Goal: Task Accomplishment & Management: Complete application form

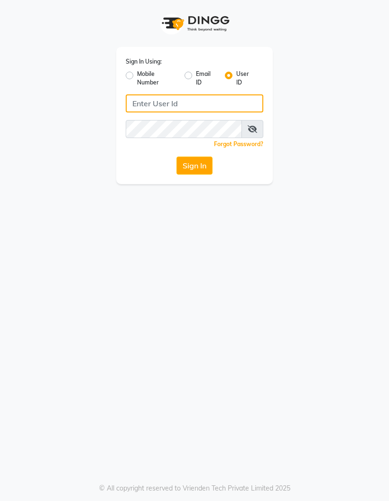
click at [215, 106] on input "Username" at bounding box center [194, 103] width 137 height 18
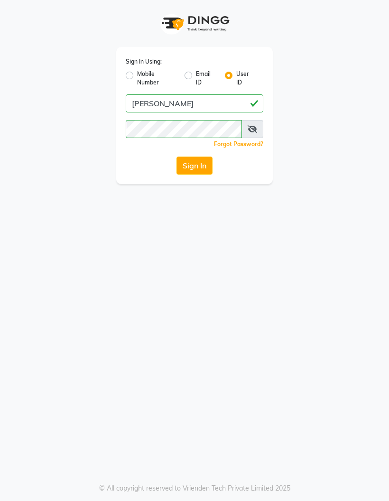
click at [254, 132] on icon at bounding box center [251, 129] width 9 height 8
click at [138, 106] on input "[PERSON_NAME]" at bounding box center [194, 103] width 137 height 18
type input "S"
type input "[PERSON_NAME]"
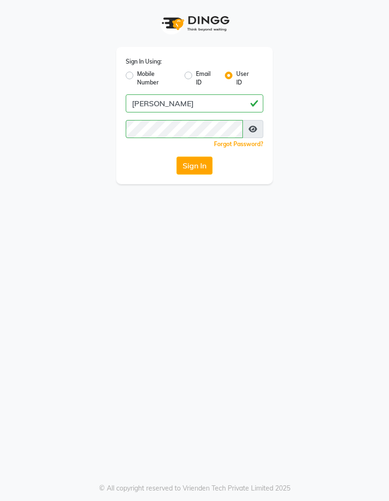
click at [197, 166] on button "Sign In" at bounding box center [194, 165] width 36 height 18
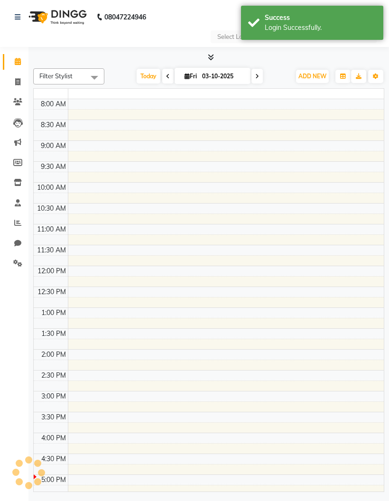
select select "en"
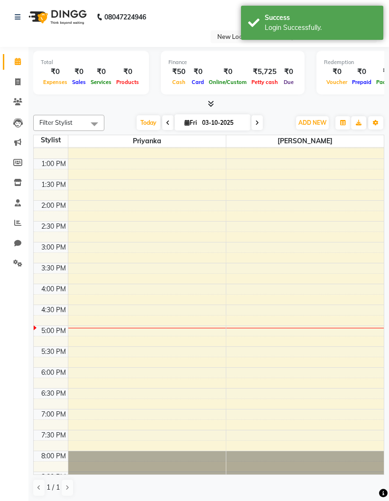
click at [308, 125] on span "ADD NEW" at bounding box center [312, 122] width 28 height 7
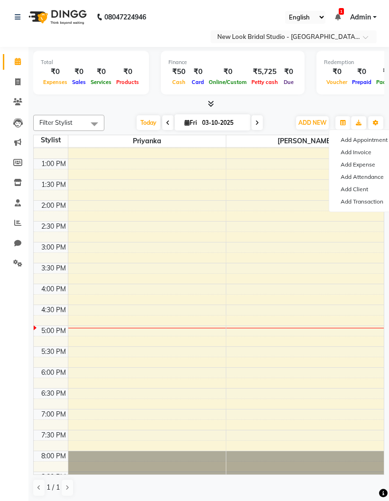
click at [365, 153] on link "Add Invoice" at bounding box center [366, 152] width 75 height 12
select select "service"
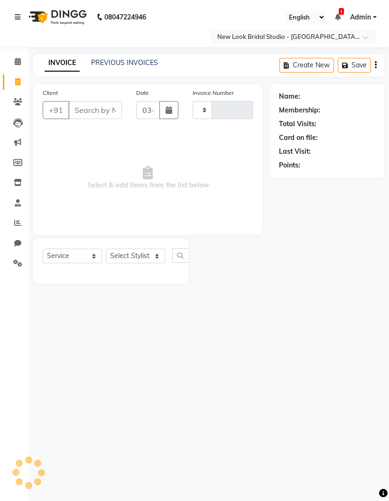
type input "0013"
select select "9004"
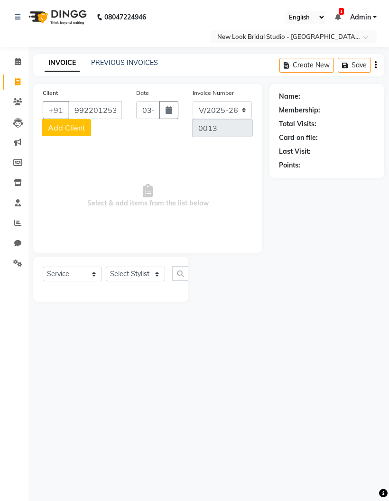
type input "9922012537"
click at [75, 129] on span "Add Client" at bounding box center [66, 127] width 37 height 9
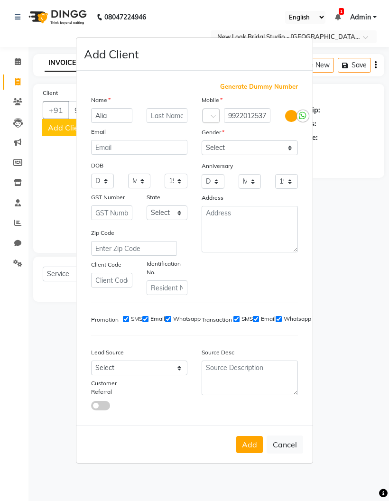
type input "Alia"
click at [290, 155] on select "Select [DEMOGRAPHIC_DATA] [DEMOGRAPHIC_DATA] Other Prefer Not To Say" at bounding box center [249, 147] width 96 height 15
select select "[DEMOGRAPHIC_DATA]"
click at [106, 173] on select "Day 01 02 03 04 05 06 07 08 09 10 11 12 13 14 15 16 17 18 19 20 21 22 23 24 25 …" at bounding box center [102, 180] width 23 height 15
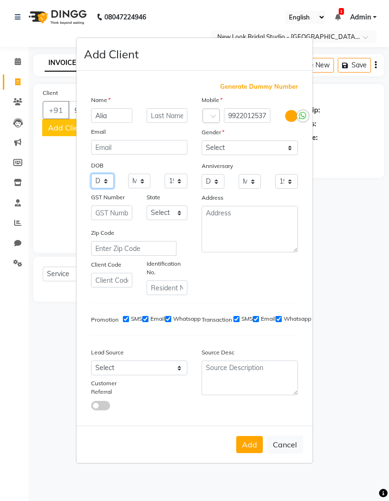
select select "20"
click at [146, 173] on select "Month January February March April May June July August September October Novem…" at bounding box center [139, 180] width 23 height 15
select select "03"
click at [109, 173] on select "Day 01 02 03 04 05 06 07 08 09 10 11 12 13 14 15 16 17 18 19 20 21 22 23 24 25 …" at bounding box center [102, 180] width 23 height 15
click at [249, 436] on button "Add" at bounding box center [249, 444] width 27 height 17
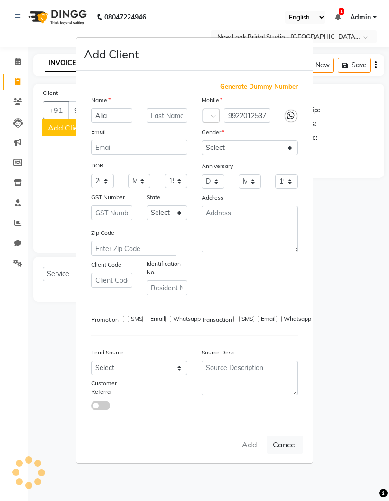
select select
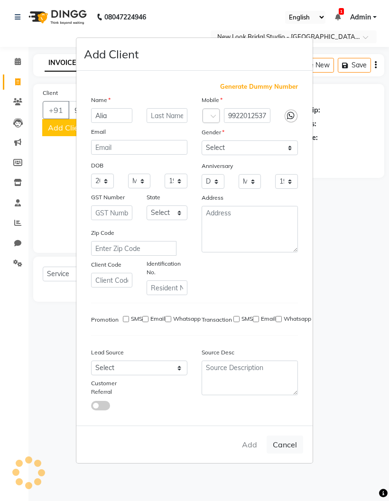
select select
checkbox input "false"
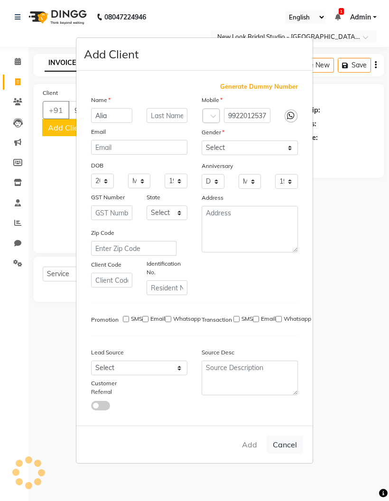
checkbox input "false"
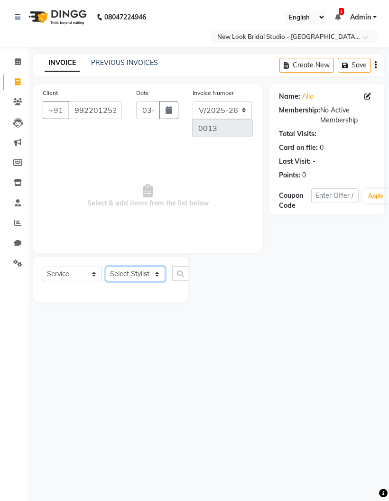
click at [146, 269] on select "Select Stylist [PERSON_NAME] Priyanka" at bounding box center [135, 273] width 59 height 15
select select "91603"
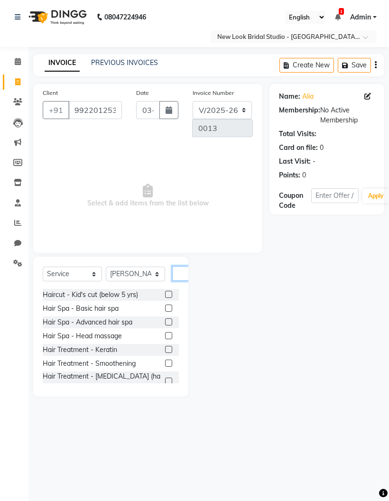
click at [182, 275] on input "text" at bounding box center [183, 273] width 23 height 15
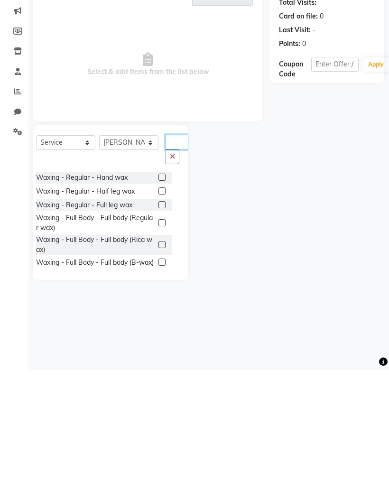
scroll to position [0, 0]
type input "Wax"
click at [158, 305] on label at bounding box center [161, 308] width 7 height 7
click at [158, 306] on input "checkbox" at bounding box center [161, 309] width 6 height 6
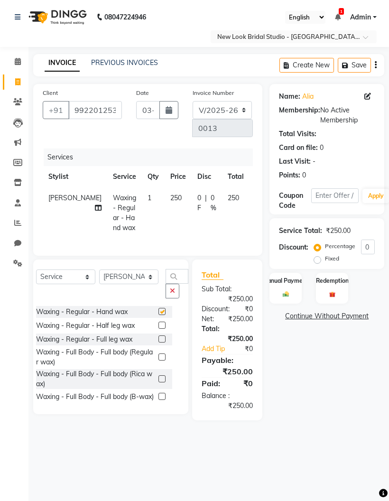
checkbox input "false"
click at [166, 283] on input "Wax" at bounding box center [176, 276] width 23 height 15
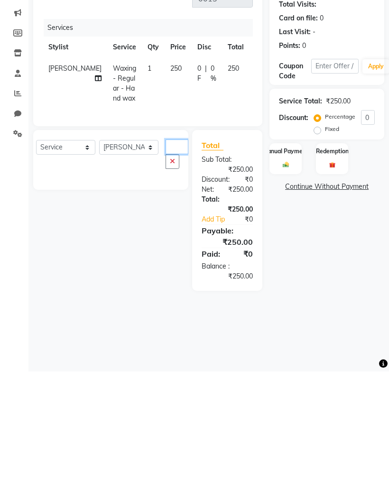
type input "MeWax"
click at [165, 283] on button "button" at bounding box center [172, 290] width 14 height 15
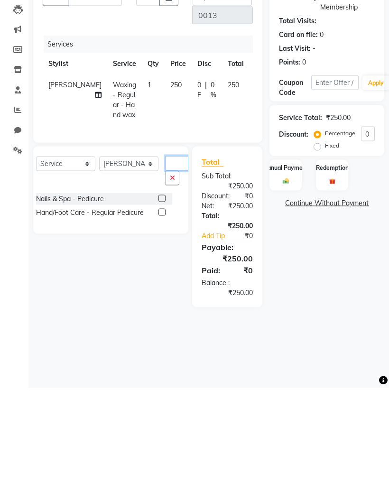
type input "Ped"
click at [158, 321] on label at bounding box center [161, 324] width 7 height 7
click at [158, 322] on input "checkbox" at bounding box center [161, 325] width 6 height 6
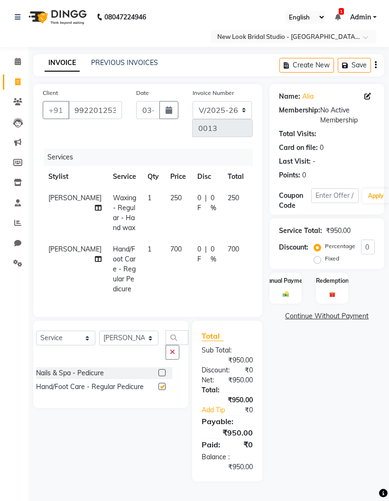
checkbox input "false"
click at [158, 378] on div at bounding box center [165, 373] width 14 height 12
click at [158, 376] on label at bounding box center [161, 372] width 7 height 7
click at [158, 376] on input "checkbox" at bounding box center [161, 373] width 6 height 6
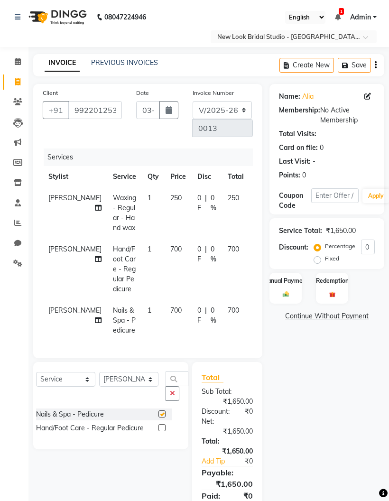
checkbox input "false"
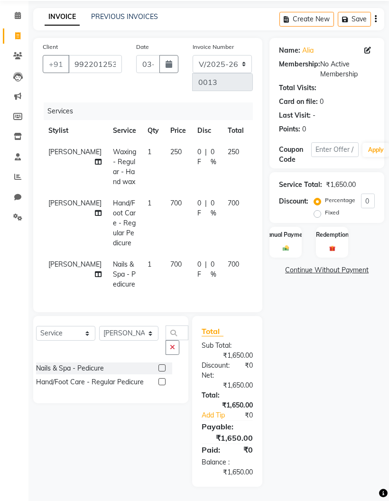
scroll to position [63, 0]
click at [168, 328] on input "Ped" at bounding box center [176, 332] width 23 height 15
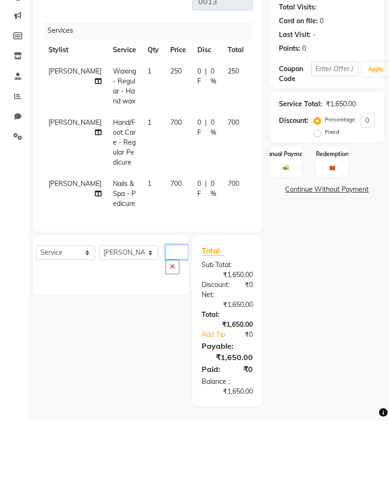
type input "MenicurePed"
click at [259, 259] on icon at bounding box center [261, 262] width 5 height 7
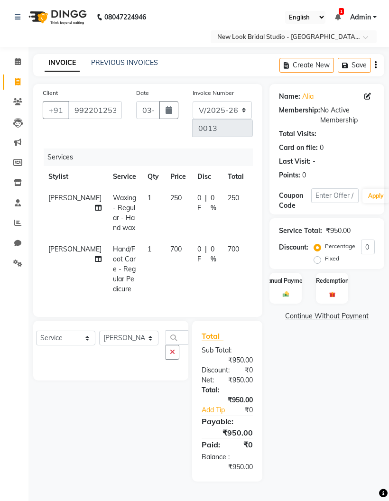
click at [107, 263] on td "Hand/Foot Care - Regular Pedicure" at bounding box center [124, 268] width 35 height 61
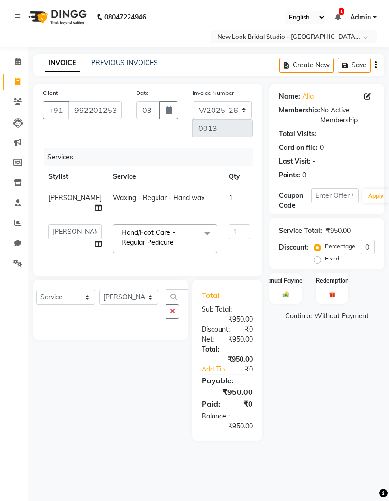
scroll to position [0, 0]
click at [198, 231] on span at bounding box center [207, 233] width 19 height 18
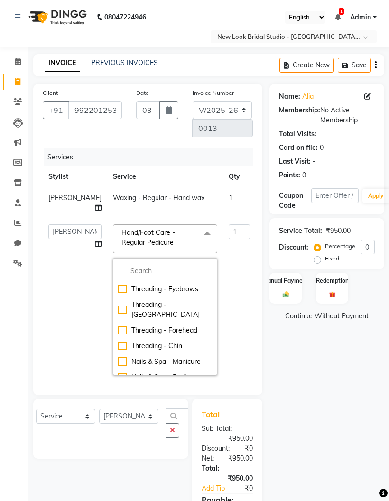
click at [168, 356] on div "Nails & Spa - Manicure" at bounding box center [165, 361] width 94 height 10
checkbox input "true"
checkbox input "false"
type input "600"
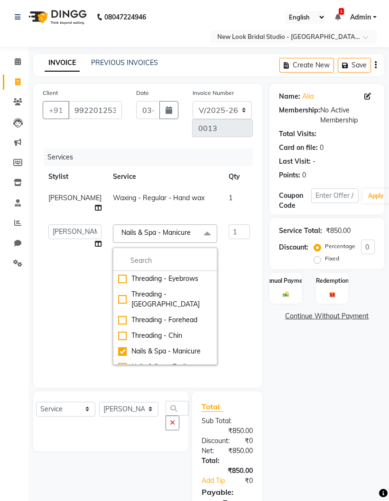
click at [168, 362] on div "Nails & Spa - Pedicure" at bounding box center [165, 367] width 94 height 10
checkbox input "false"
checkbox input "true"
type input "700"
click at [172, 346] on div "Nails & Spa - Manicure" at bounding box center [165, 351] width 94 height 10
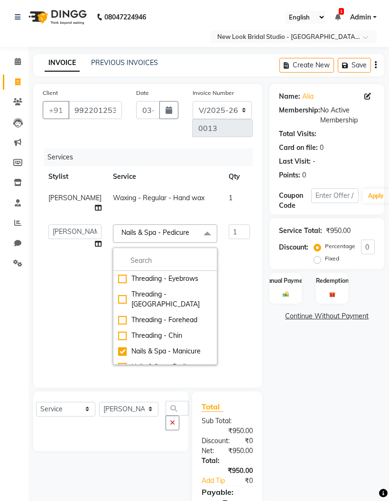
checkbox input "true"
checkbox input "false"
type input "600"
click at [118, 362] on div "Nails & Spa - Pedicure" at bounding box center [165, 367] width 94 height 10
checkbox input "false"
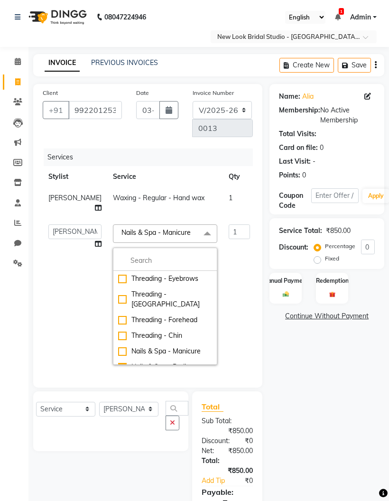
checkbox input "true"
type input "700"
click at [118, 346] on div "Nails & Spa - Manicure" at bounding box center [165, 351] width 94 height 10
checkbox input "true"
checkbox input "false"
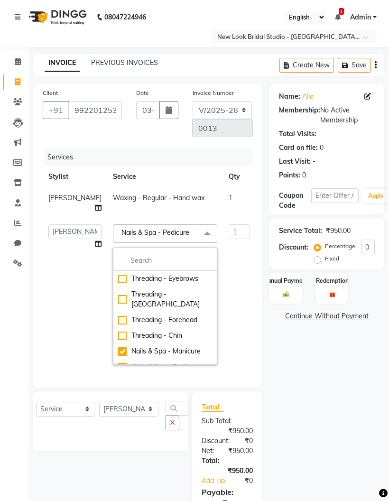
type input "600"
click at [118, 362] on div "Nails & Spa - Pedicure" at bounding box center [165, 367] width 94 height 10
checkbox input "false"
checkbox input "true"
type input "700"
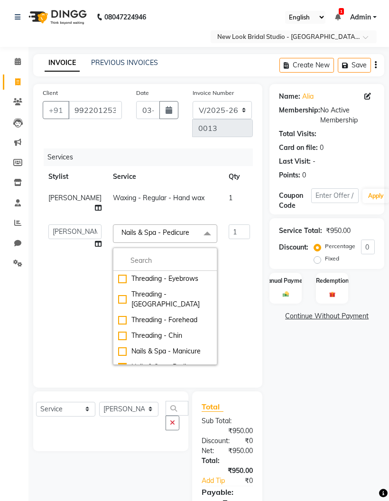
click at [118, 346] on div "Nails & Spa - Manicure" at bounding box center [165, 351] width 94 height 10
checkbox input "true"
checkbox input "false"
type input "600"
click at [255, 277] on td "600" at bounding box center [275, 295] width 40 height 152
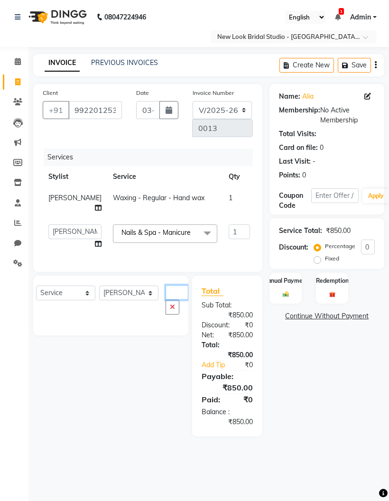
click at [165, 289] on input "MenicurePed" at bounding box center [176, 292] width 23 height 15
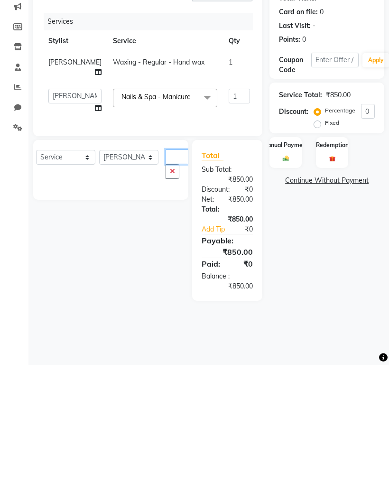
type input "Pedi MenicurePed"
click at [170, 303] on icon "button" at bounding box center [172, 306] width 5 height 7
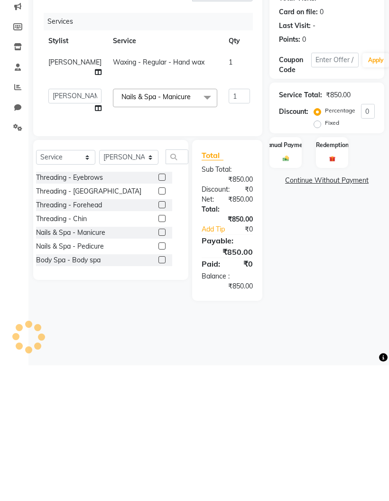
click at [158, 378] on label at bounding box center [161, 381] width 7 height 7
click at [158, 379] on input "checkbox" at bounding box center [161, 382] width 6 height 6
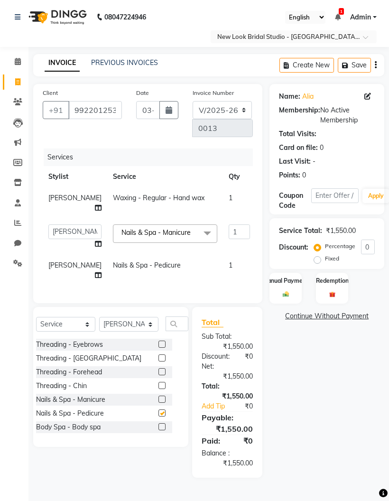
checkbox input "false"
click at [337, 262] on label "Fixed" at bounding box center [332, 258] width 14 height 9
click at [322, 262] on input "Fixed" at bounding box center [319, 258] width 7 height 7
radio input "true"
click at [371, 246] on input "0" at bounding box center [368, 246] width 14 height 15
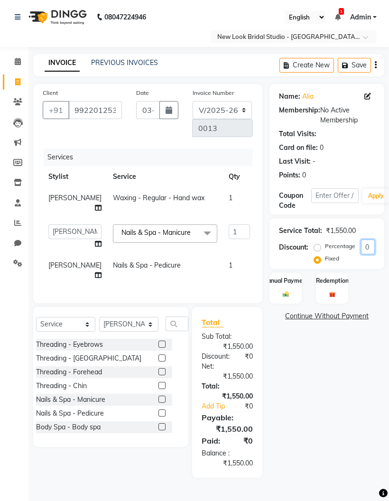
type input "06"
type input "2.32"
type input "0.39"
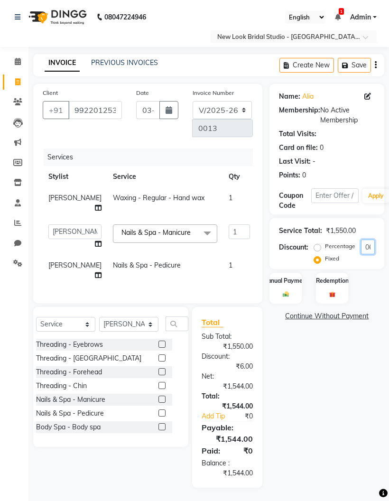
type input "060"
type input "23.23"
type input "3.87"
type input "0600"
type input "232.26"
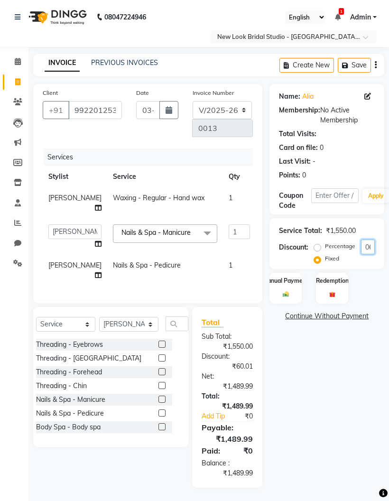
type input "38.71"
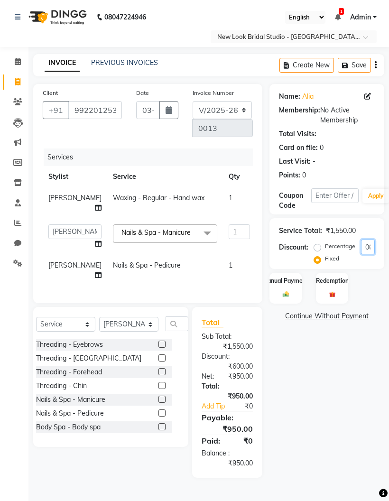
type input "06000"
type input "600"
type input "100"
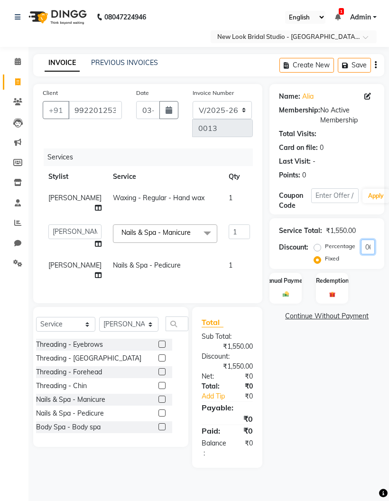
click at [371, 253] on input "06000" at bounding box center [368, 246] width 14 height 15
type input "0600"
type input "232.26"
type input "38.71"
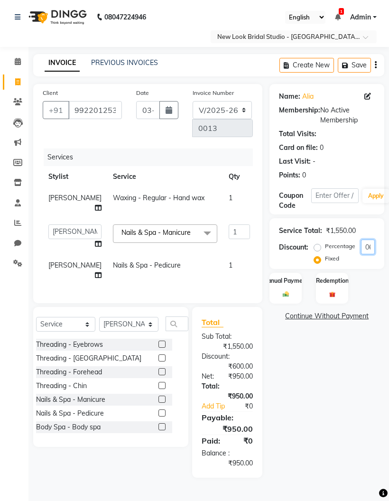
type input "060"
type input "23.23"
type input "3.87"
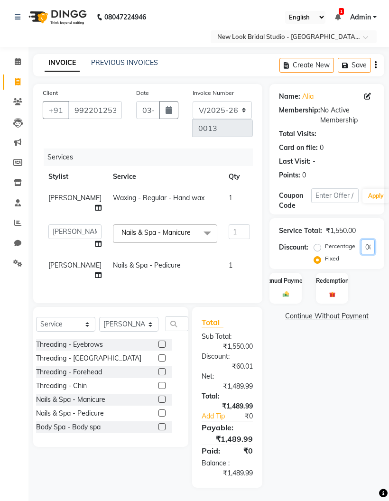
type input "06"
type input "2.32"
type input "0.39"
type input "0"
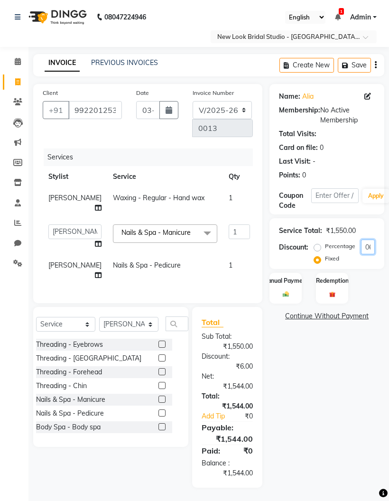
type input "0"
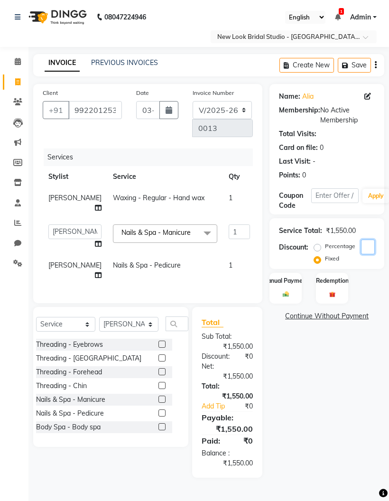
type input "6"
type input "2.32"
type input "0.39"
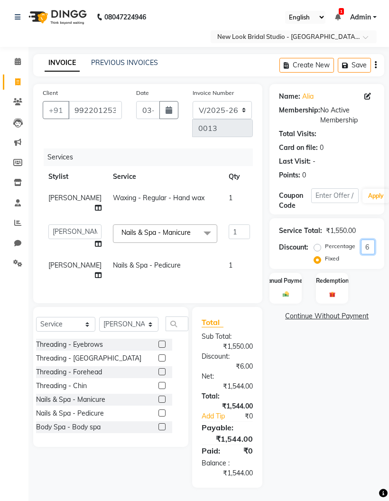
type input "60"
type input "23.23"
type input "3.87"
type input "600"
type input "232.26"
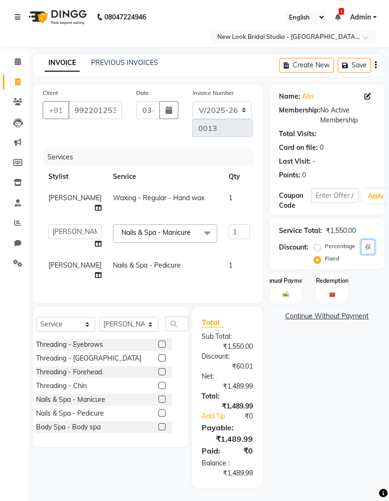
type input "38.71"
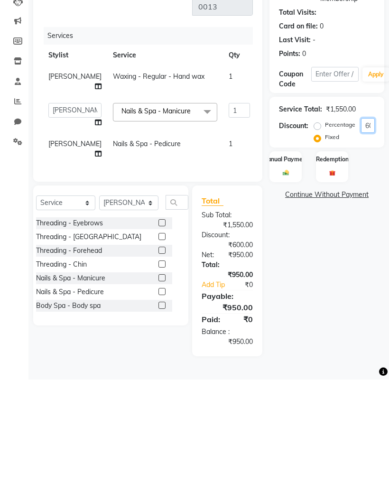
type input "600"
click at [290, 291] on img at bounding box center [286, 294] width 10 height 7
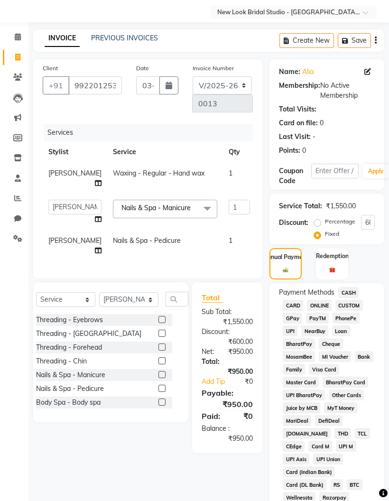
scroll to position [63, 0]
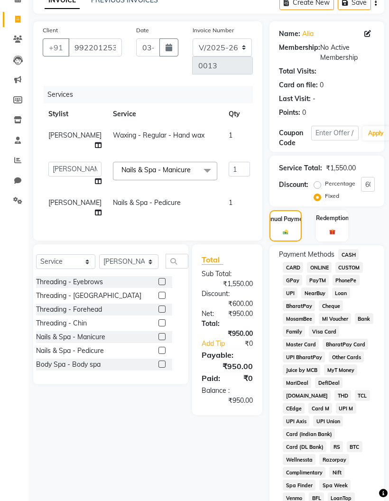
click at [387, 77] on div "Name: Alia Membership: No Active Membership Total Visits: Card on file: 0 Last …" at bounding box center [330, 499] width 122 height 957
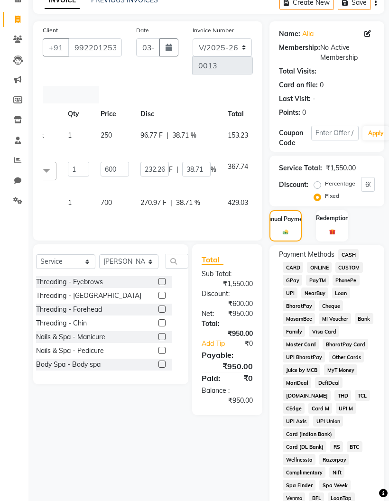
click at [263, 165] on icon at bounding box center [265, 165] width 5 height 7
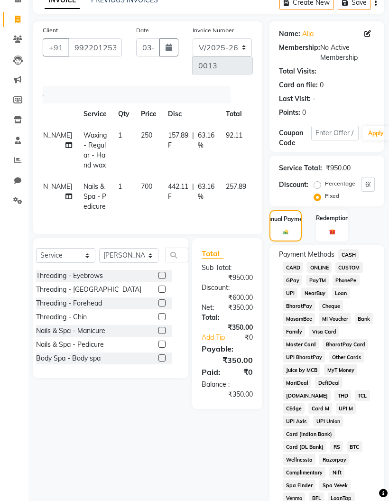
click at [257, 188] on div at bounding box center [267, 185] width 20 height 7
click at [261, 188] on icon at bounding box center [263, 185] width 5 height 7
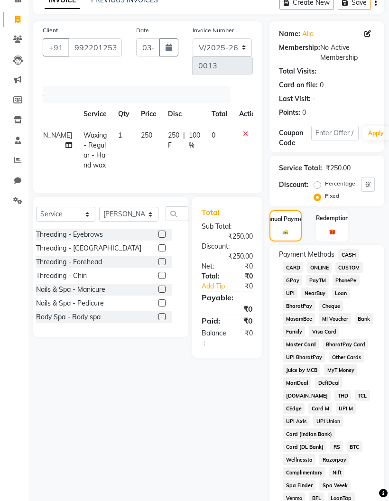
scroll to position [0, 9]
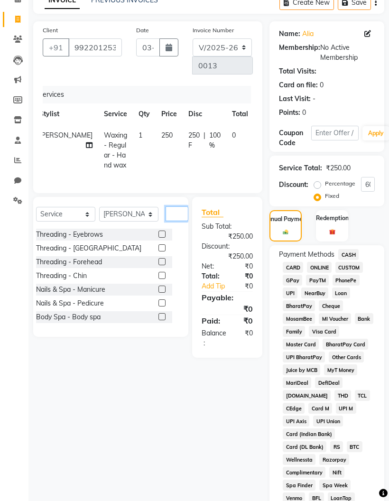
click at [169, 221] on input "text" at bounding box center [176, 213] width 23 height 15
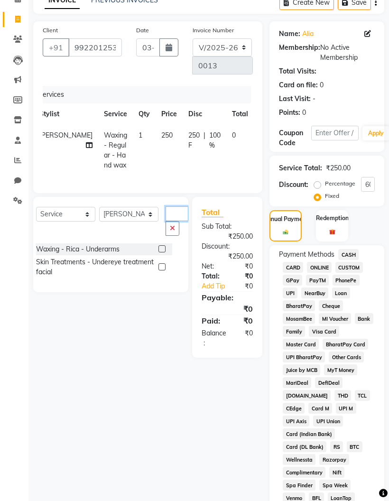
type input "Under"
click at [158, 252] on label at bounding box center [161, 248] width 7 height 7
click at [158, 252] on input "checkbox" at bounding box center [161, 249] width 6 height 6
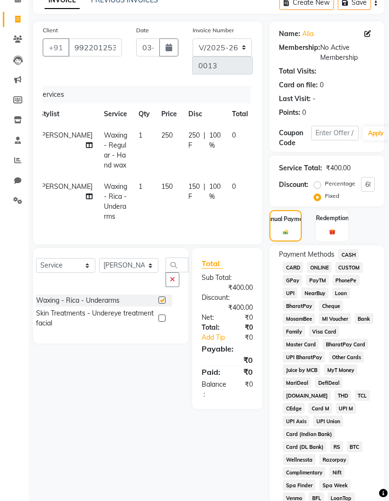
checkbox input "false"
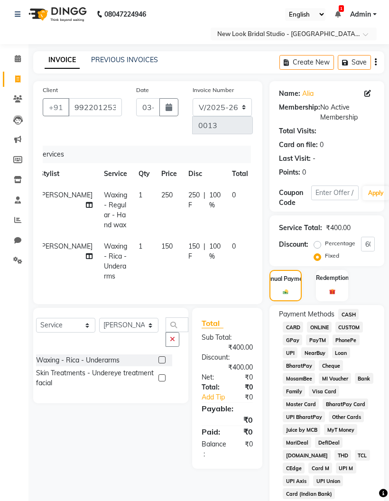
scroll to position [6, 0]
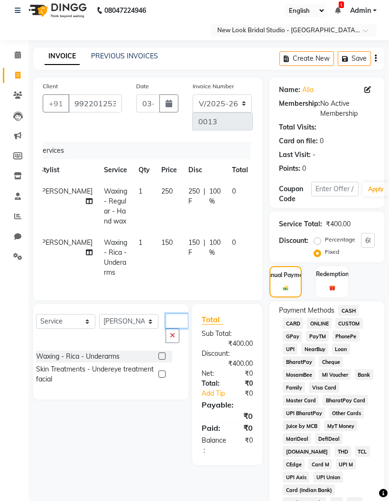
click at [165, 328] on input "Under" at bounding box center [176, 321] width 23 height 15
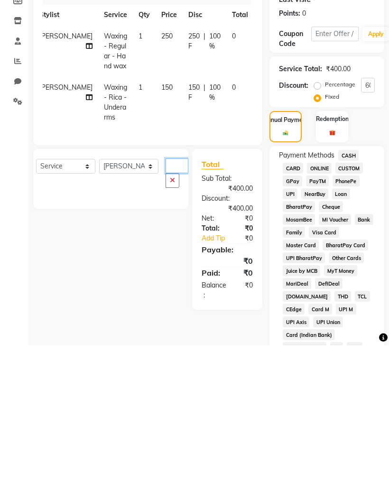
type input "Leg Under"
click at [166, 328] on button "button" at bounding box center [172, 335] width 14 height 15
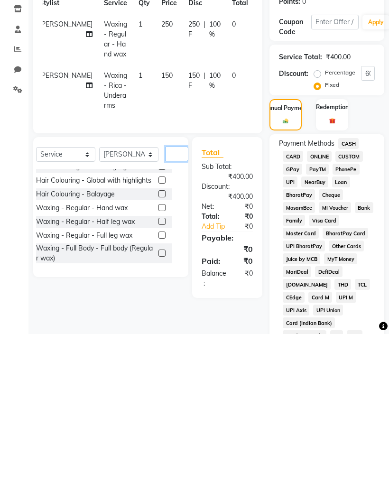
scroll to position [429, 0]
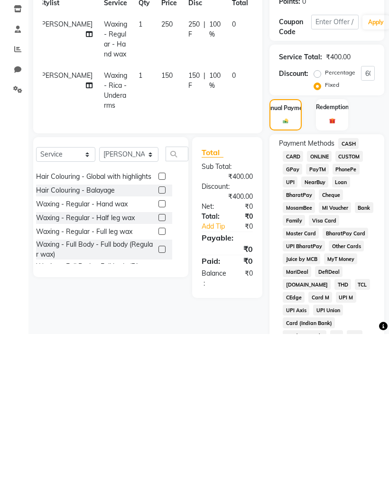
click at [158, 381] on label at bounding box center [161, 384] width 7 height 7
click at [158, 382] on input "checkbox" at bounding box center [161, 385] width 6 height 6
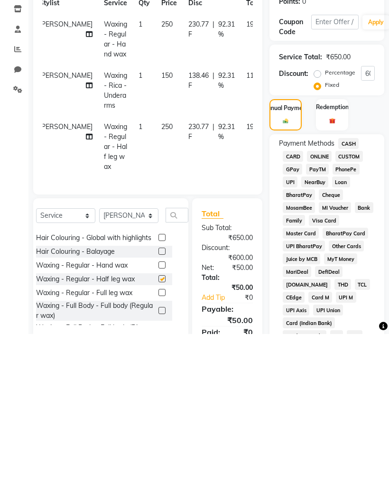
scroll to position [173, 0]
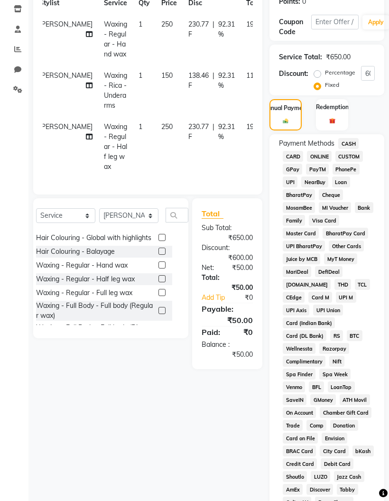
checkbox input "false"
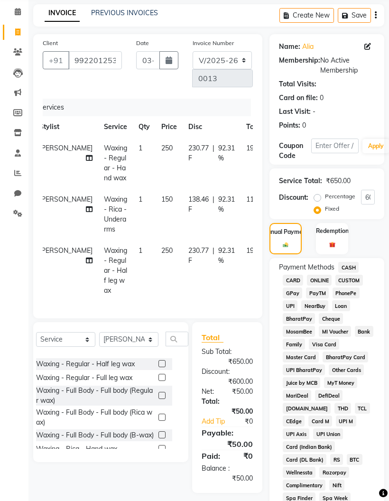
scroll to position [50, 0]
click at [161, 203] on span "150" at bounding box center [166, 199] width 11 height 9
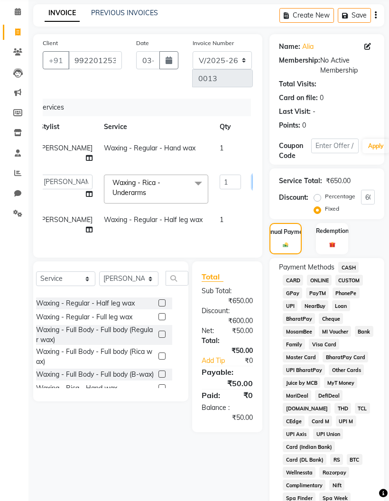
click at [252, 181] on input "150" at bounding box center [266, 181] width 28 height 15
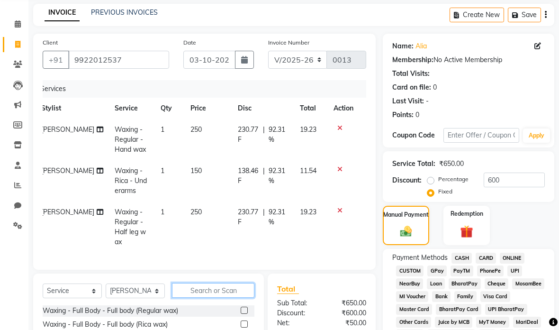
scroll to position [0, 7]
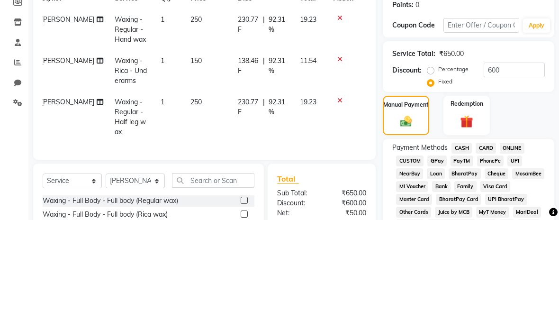
click at [388, 206] on div "Manual Payment Redemption" at bounding box center [469, 225] width 186 height 39
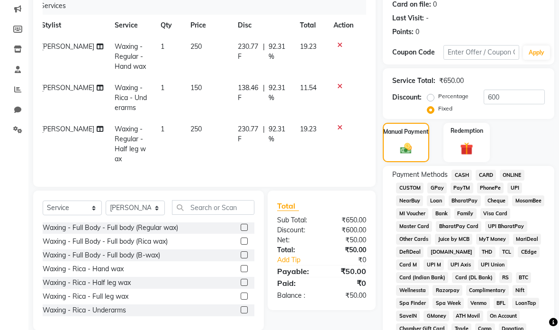
scroll to position [104, 0]
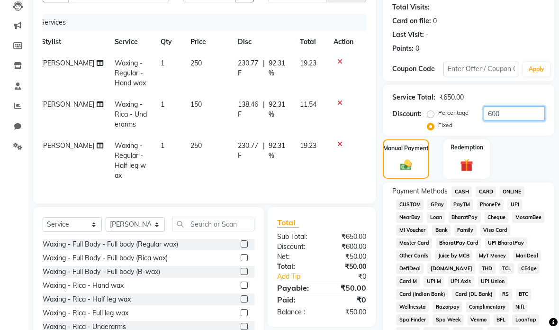
click at [388, 116] on input "600" at bounding box center [514, 113] width 61 height 15
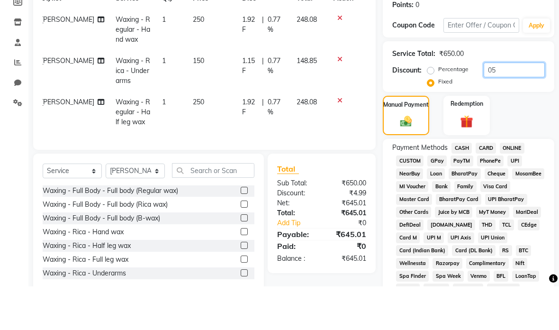
type input "0"
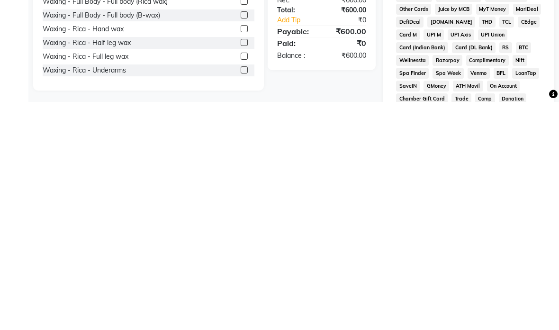
scroll to position [129, 0]
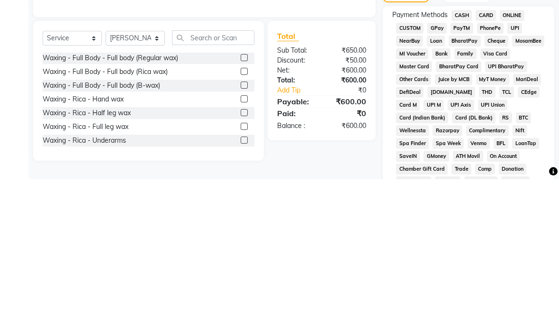
type input "50"
click at [388, 161] on span "ONLINE" at bounding box center [512, 166] width 25 height 11
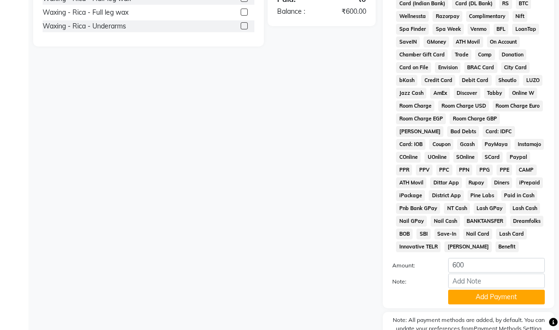
scroll to position [418, 0]
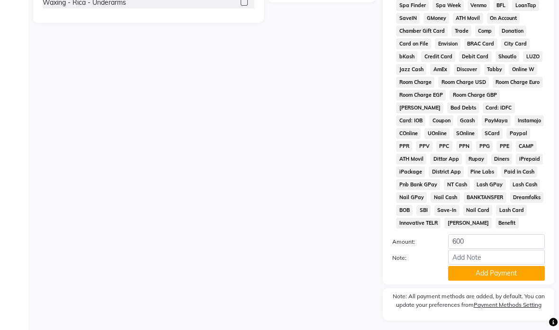
click at [388, 281] on button "Add Payment" at bounding box center [496, 273] width 97 height 15
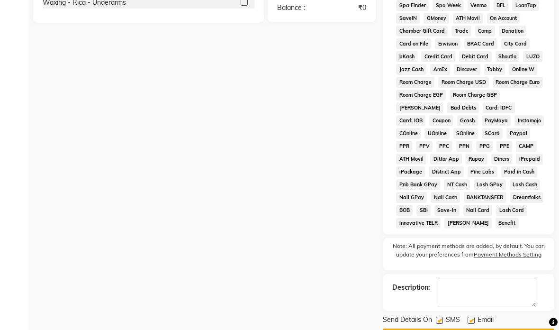
click at [388, 343] on button "Checkout" at bounding box center [469, 335] width 172 height 15
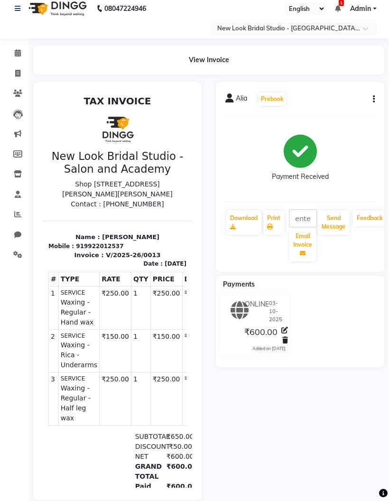
scroll to position [21, 0]
